Goal: Find specific page/section: Find specific page/section

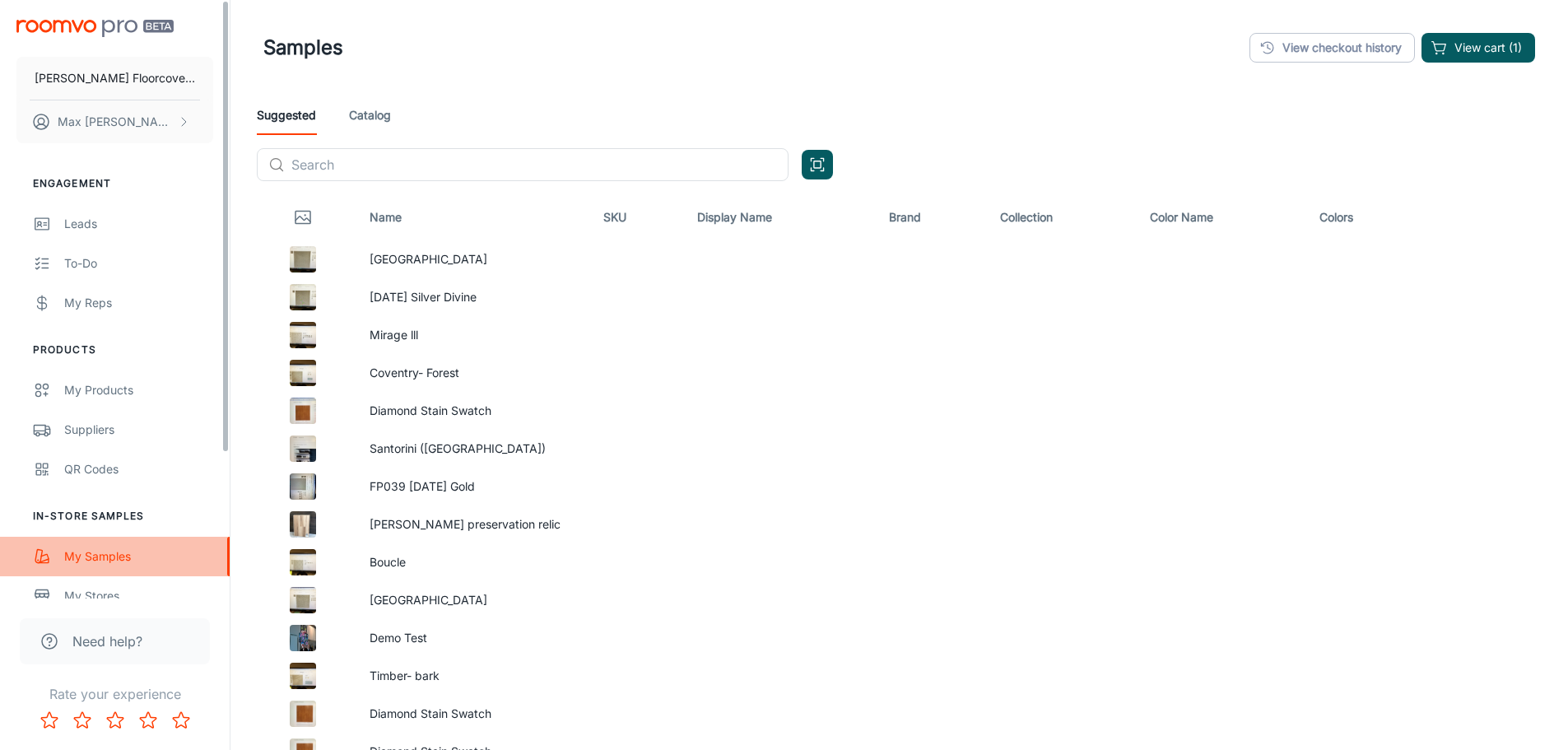
click at [93, 563] on div "My Samples" at bounding box center [138, 557] width 149 height 18
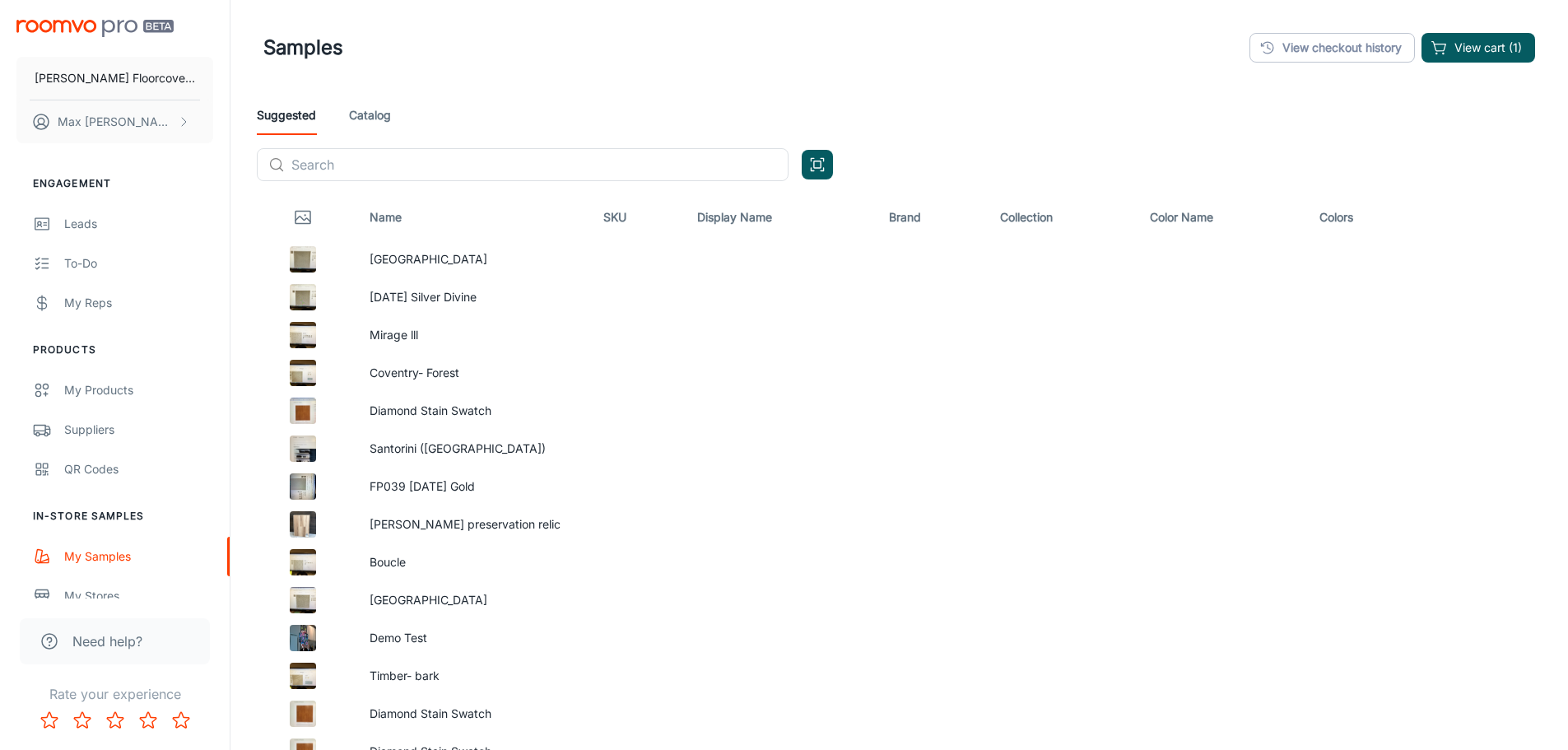
click at [361, 110] on link "Catalog" at bounding box center [370, 116] width 42 height 40
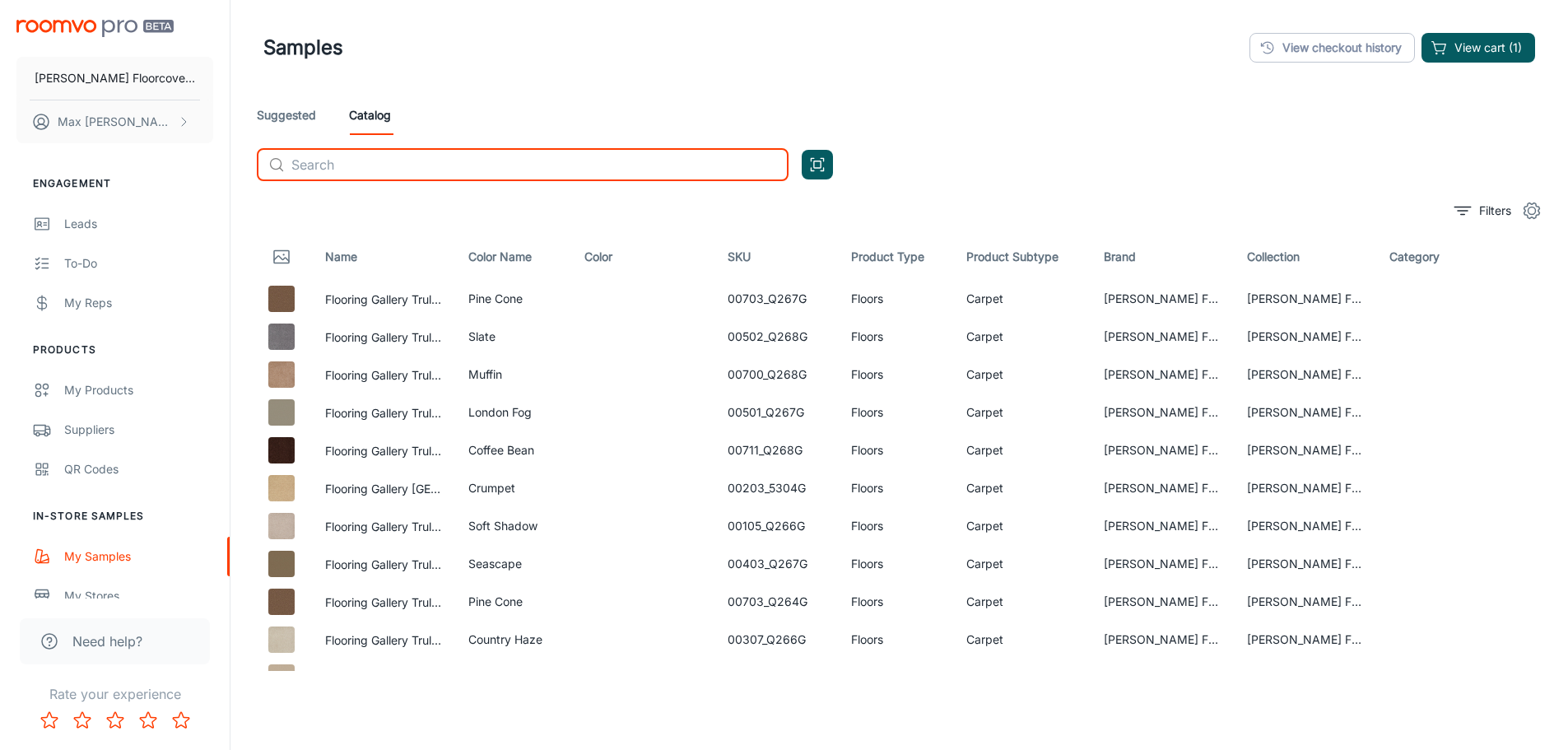
click at [395, 166] on input "text" at bounding box center [540, 164] width 497 height 32
type input "athena maidens"
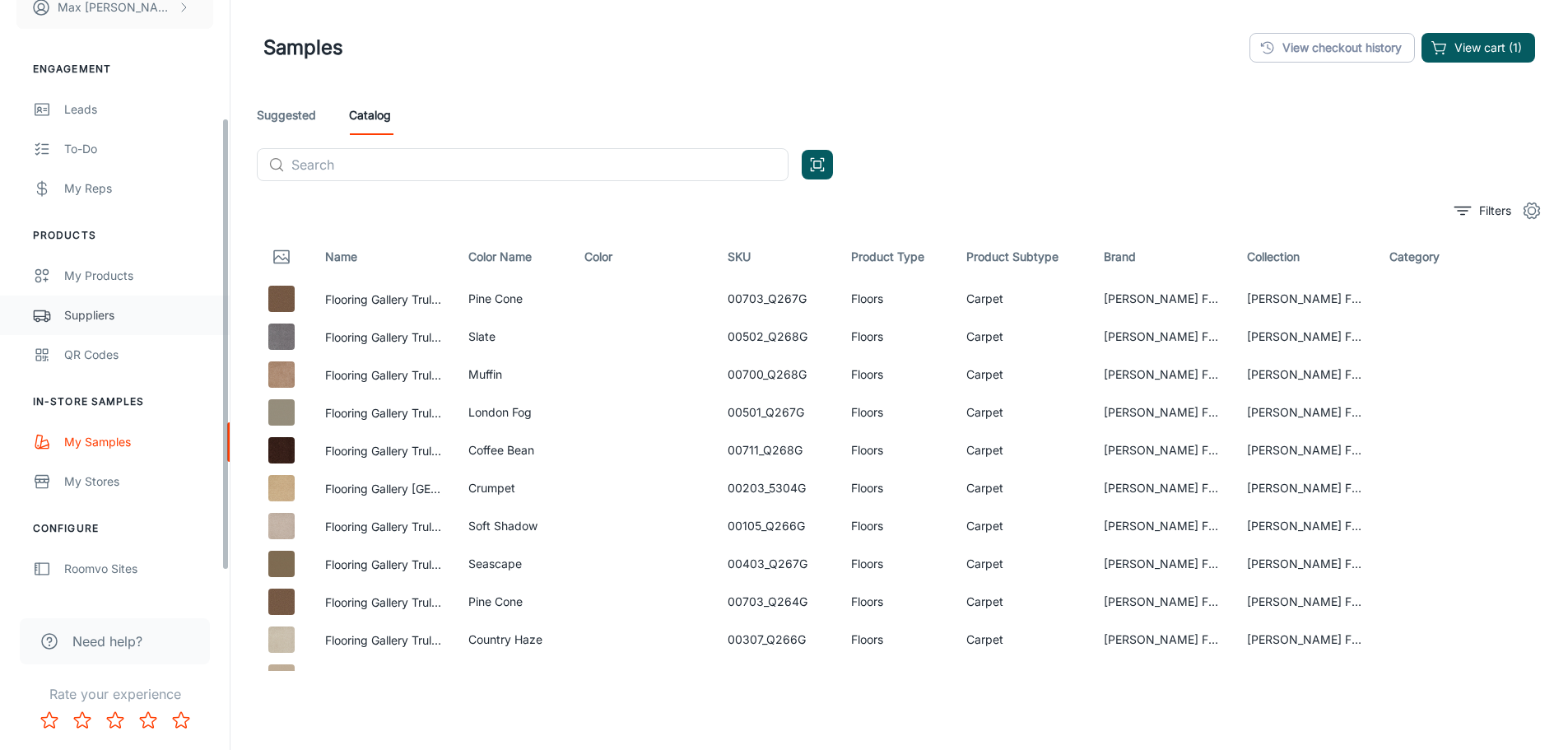
scroll to position [192, 0]
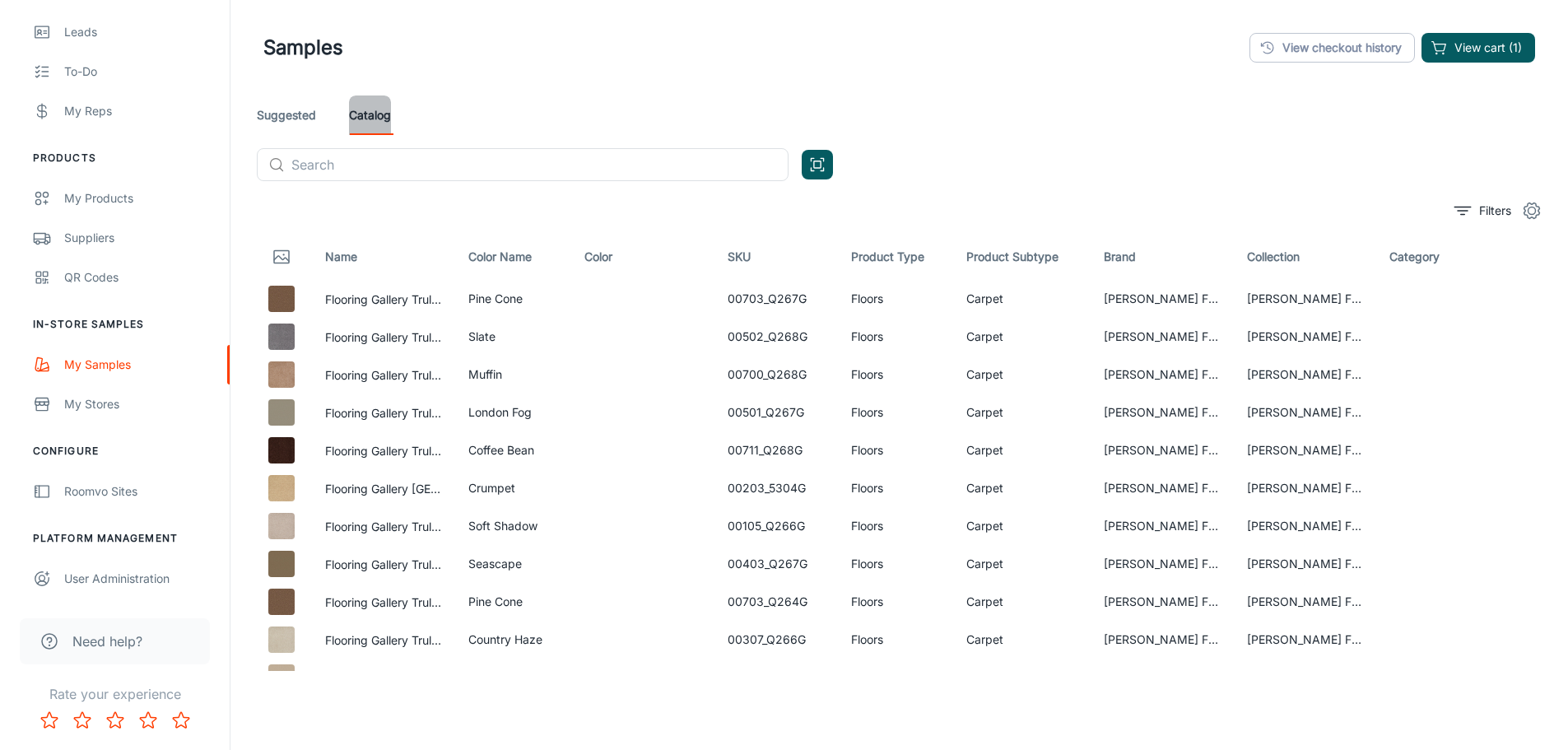
click at [380, 118] on link "Catalog" at bounding box center [370, 116] width 42 height 40
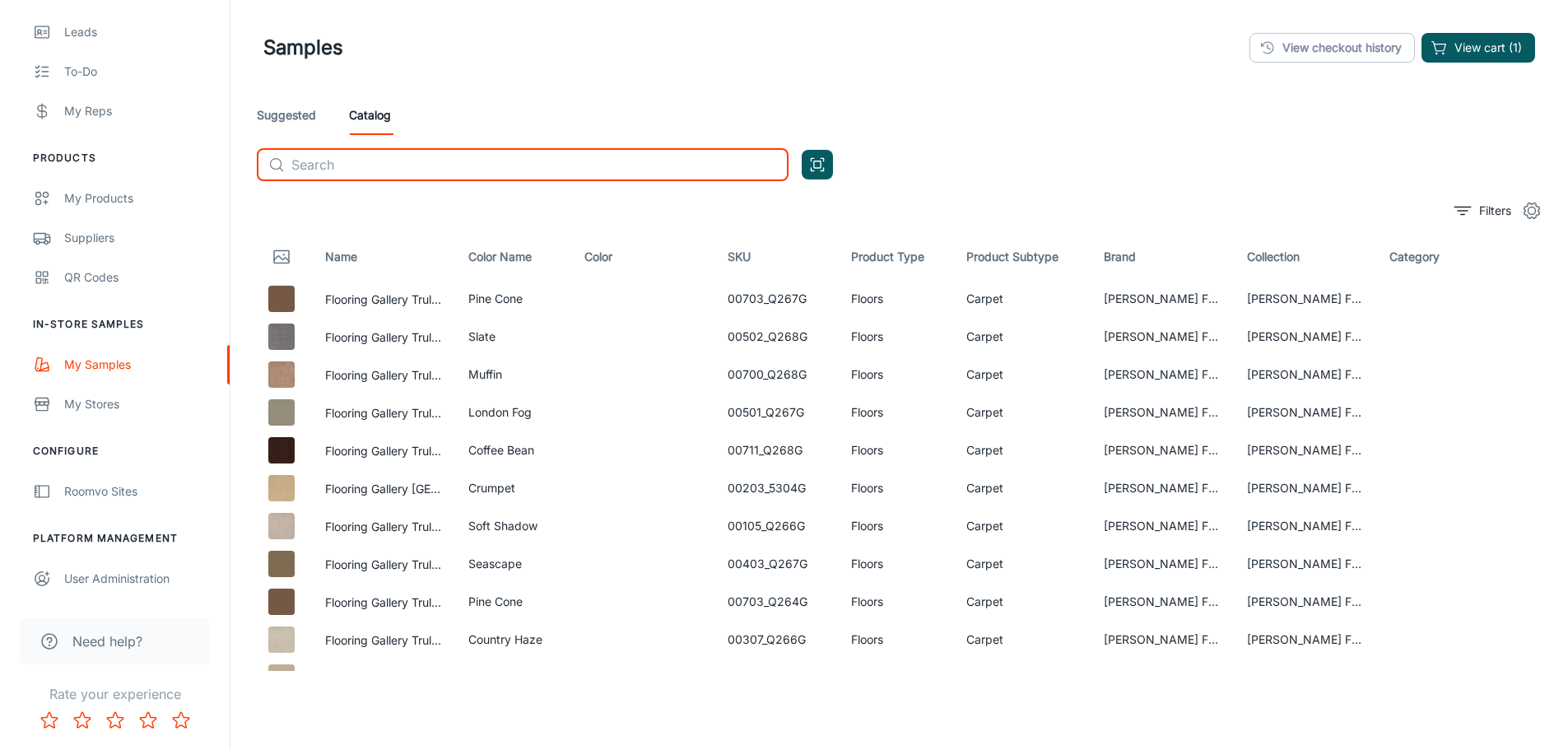
click at [379, 168] on input "text" at bounding box center [540, 164] width 497 height 32
type input "athena"
